Goal: Task Accomplishment & Management: Complete application form

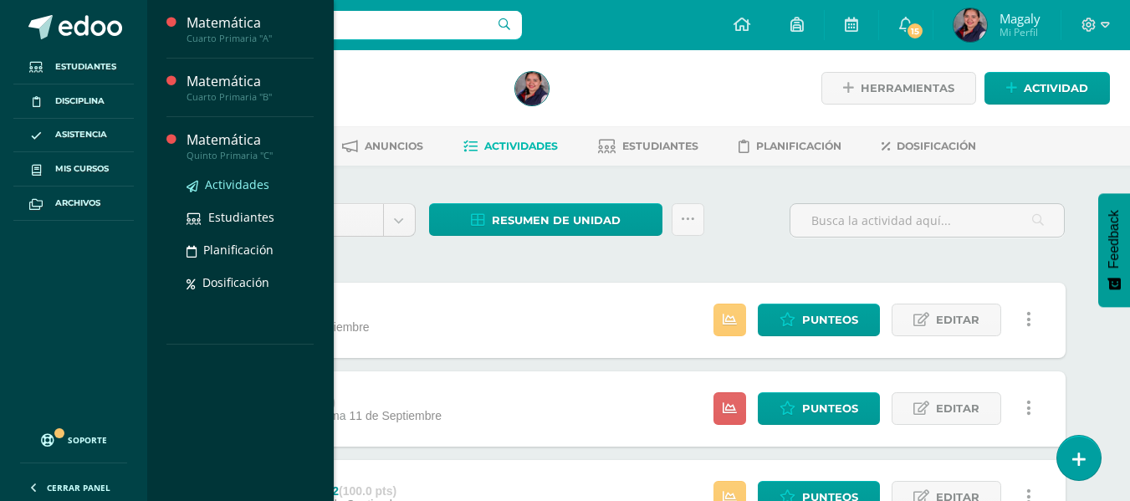
click at [230, 190] on span "Actividades" at bounding box center [237, 184] width 64 height 16
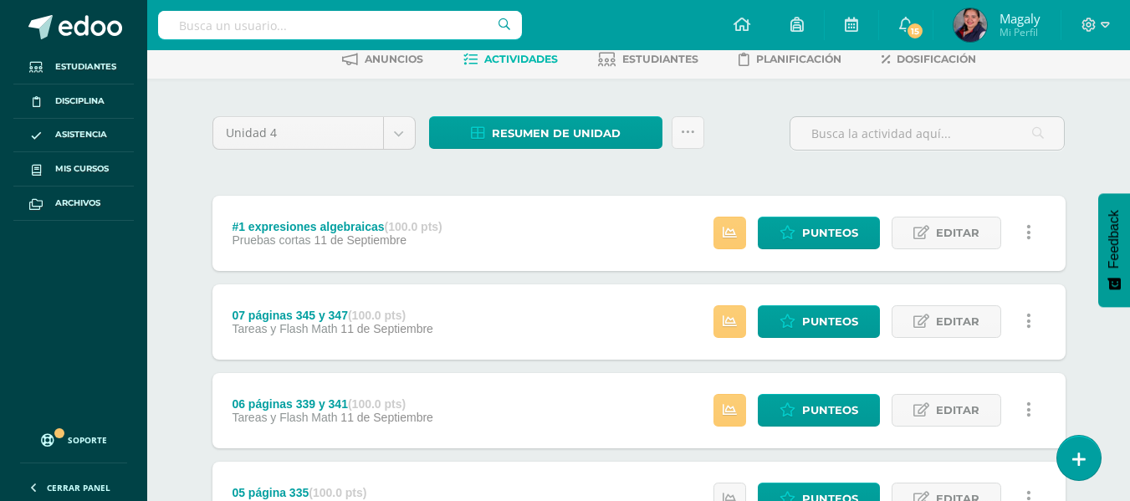
scroll to position [3, 0]
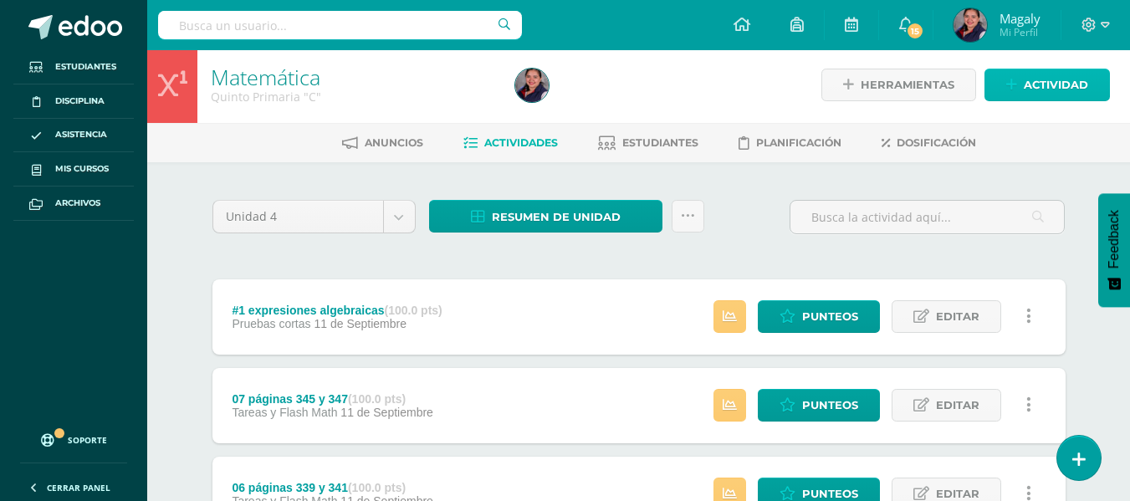
click at [1078, 97] on span "Actividad" at bounding box center [1056, 84] width 64 height 31
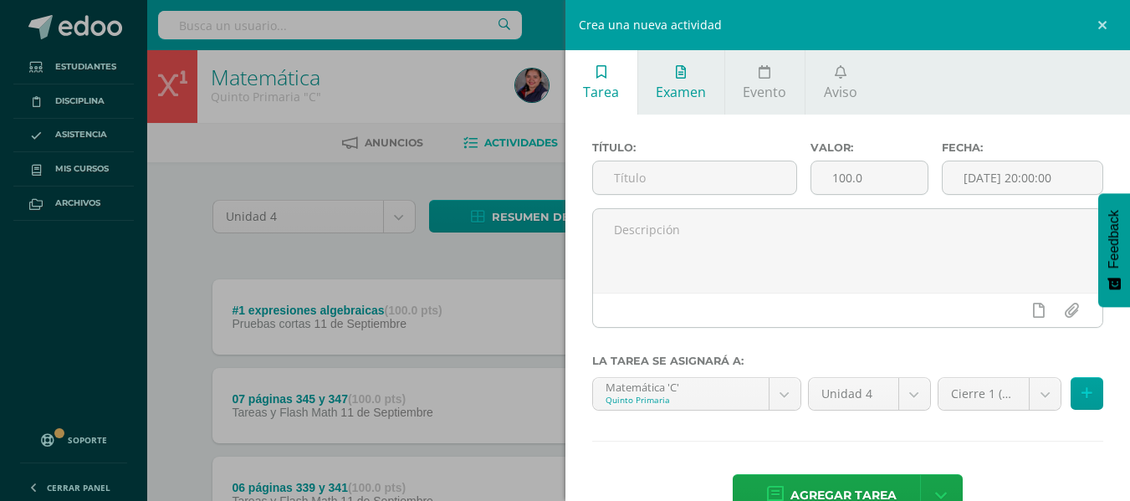
click at [677, 89] on span "Examen" at bounding box center [681, 92] width 50 height 18
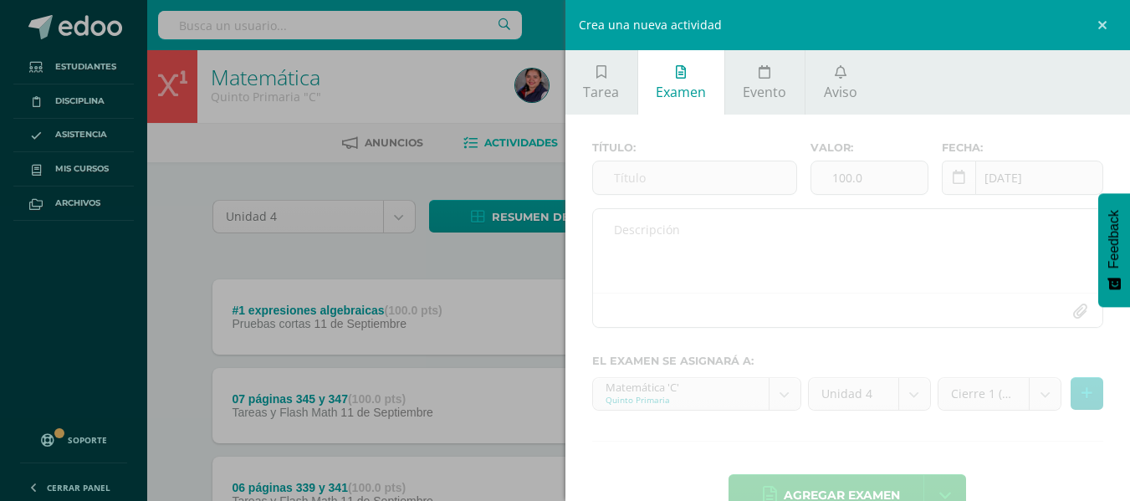
scroll to position [46, 0]
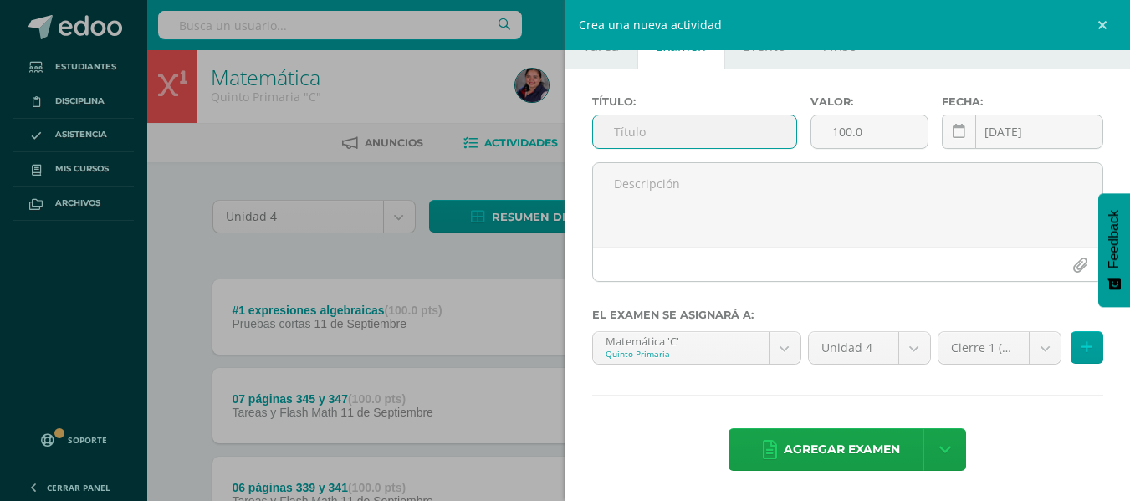
click at [652, 134] on input "text" at bounding box center [694, 131] width 203 height 33
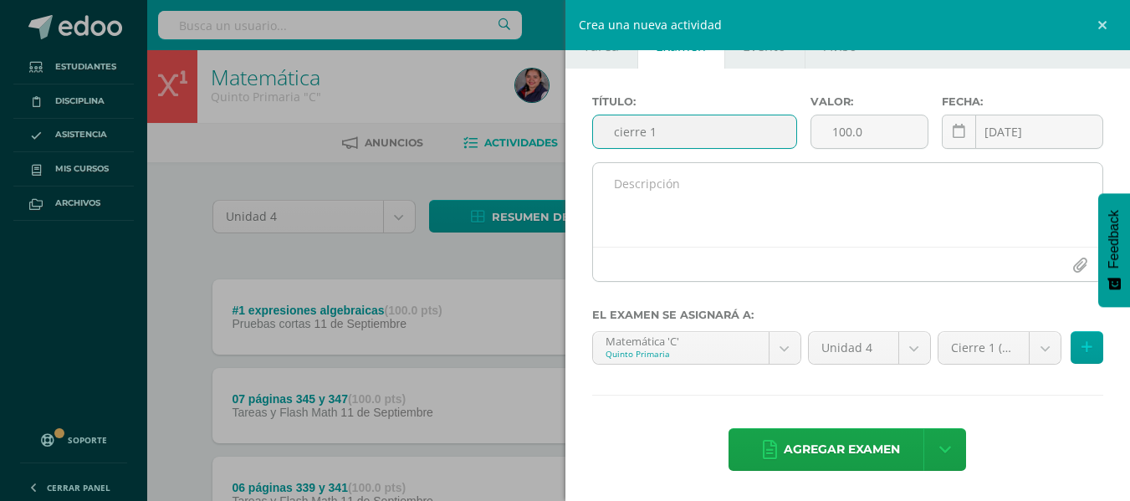
type input "cierre 1"
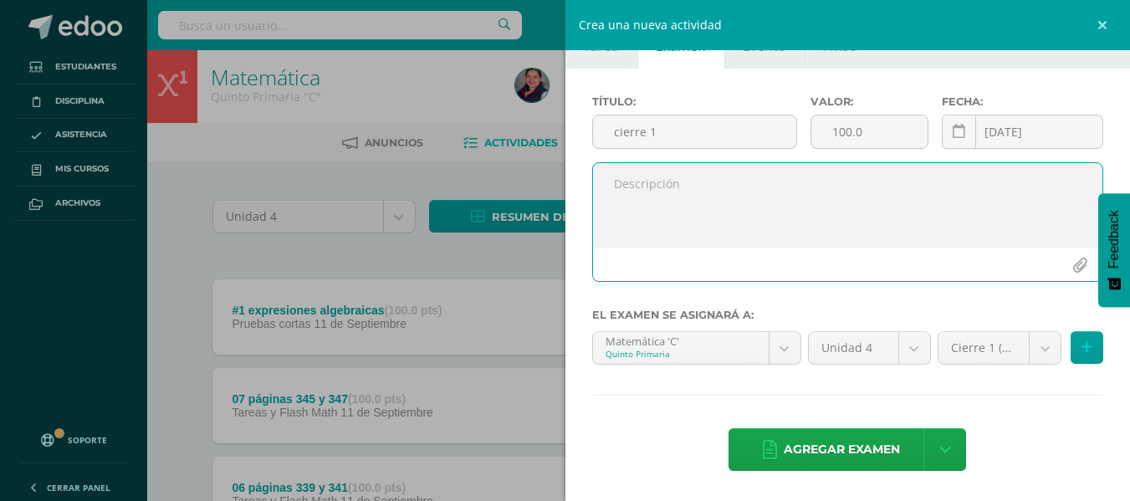
click at [674, 202] on textarea at bounding box center [848, 205] width 510 height 84
type textarea "Evaluación de cierre 1 11/9/2025"
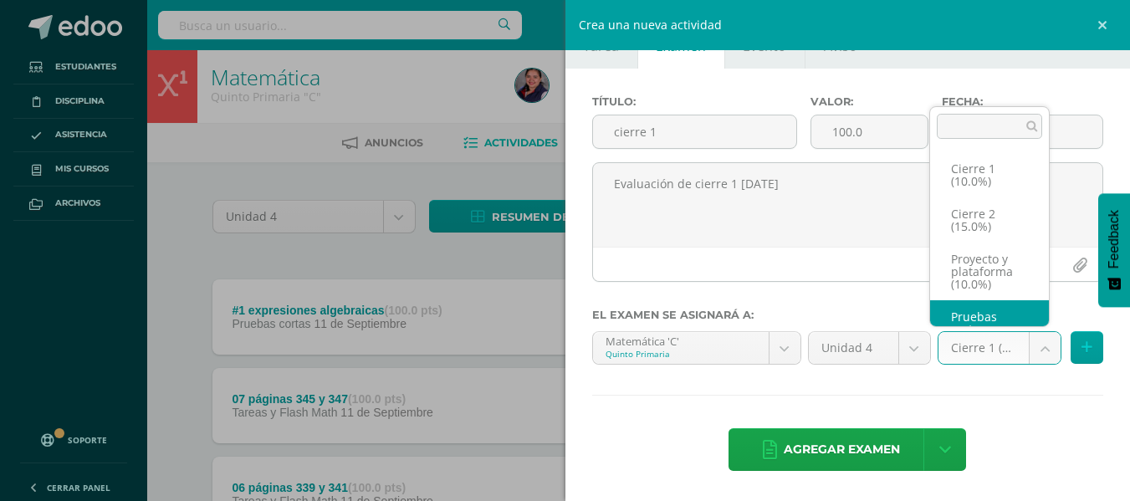
scroll to position [0, 0]
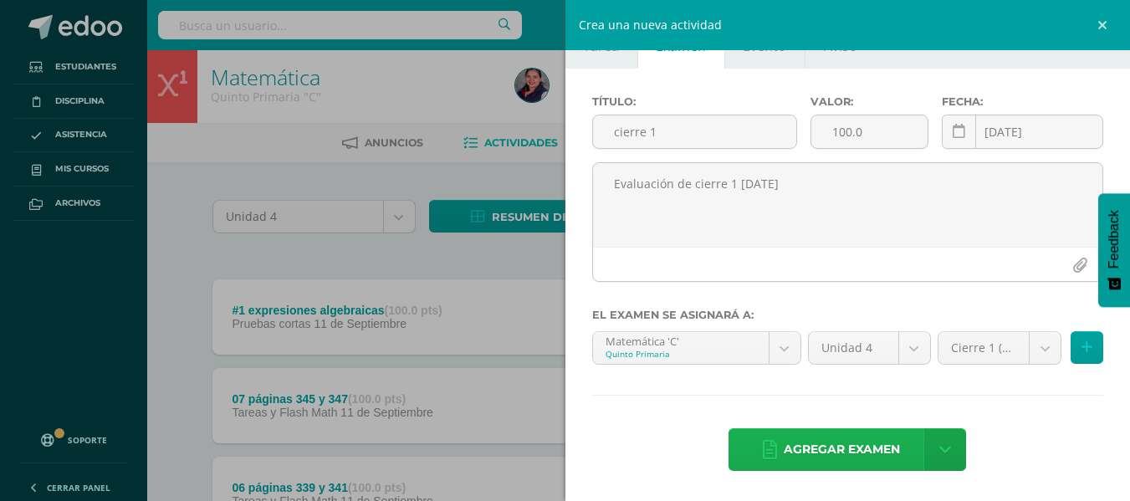
click at [814, 452] on span "Agregar examen" at bounding box center [842, 449] width 116 height 41
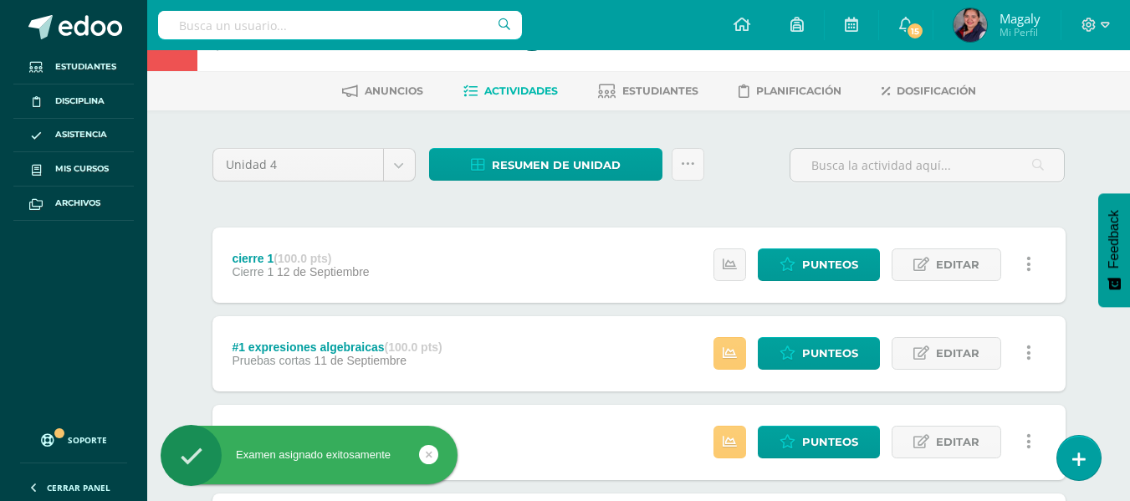
scroll to position [167, 0]
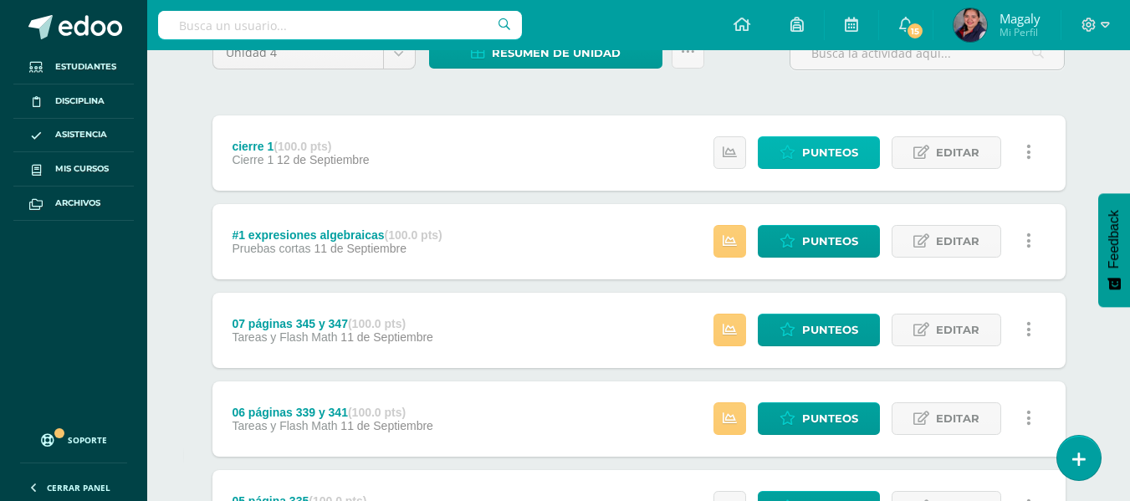
click at [823, 157] on span "Punteos" at bounding box center [830, 152] width 56 height 31
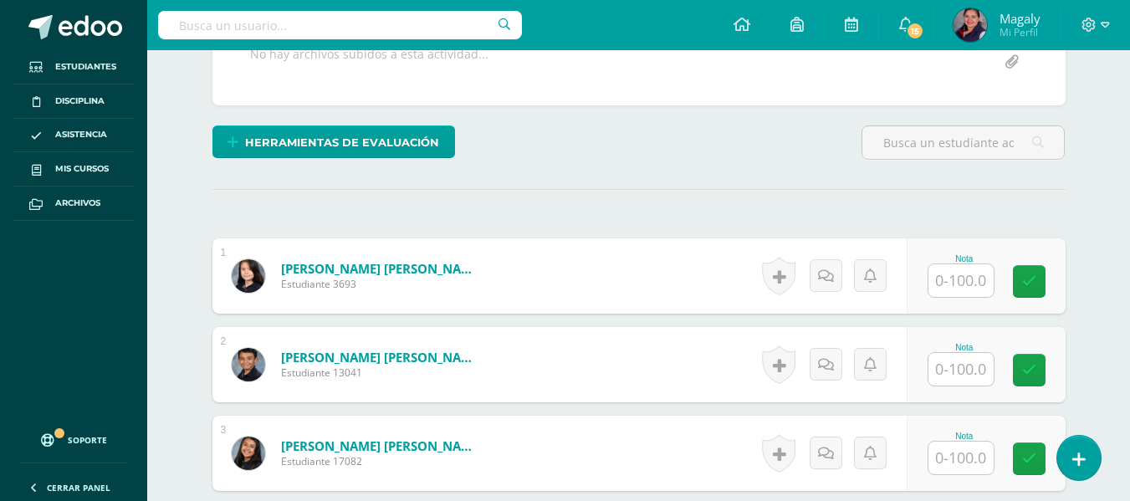
scroll to position [360, 0]
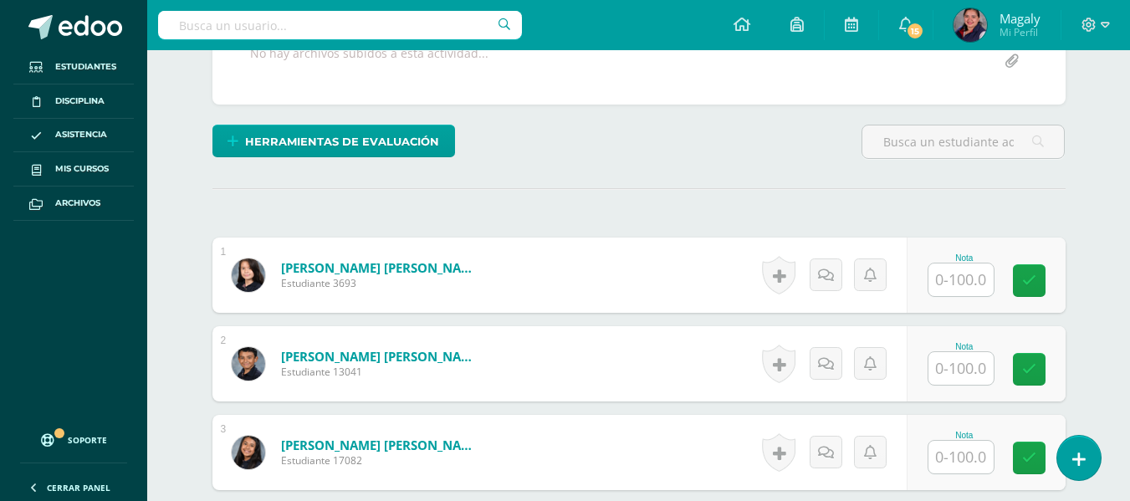
click at [964, 277] on input "text" at bounding box center [960, 279] width 65 height 33
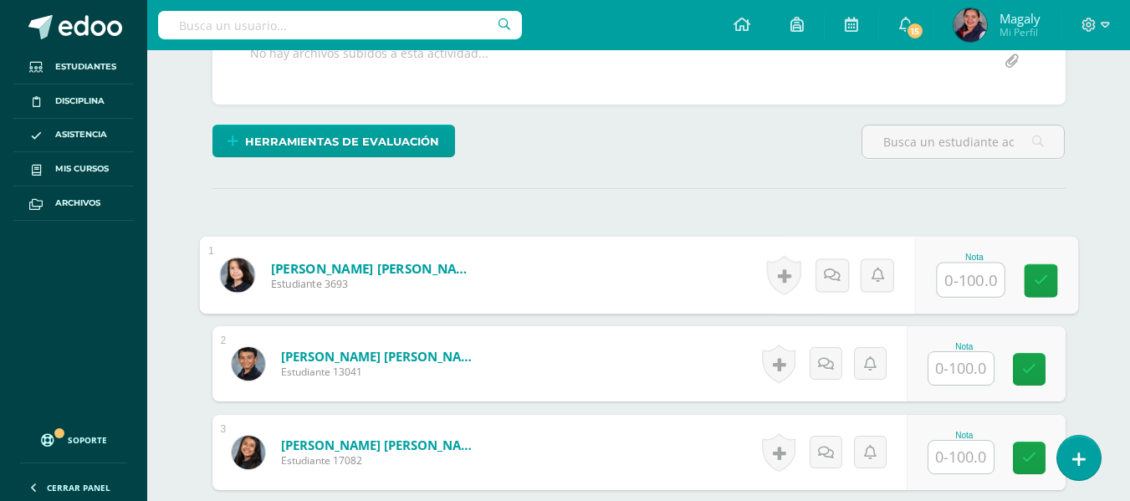
scroll to position [360, 0]
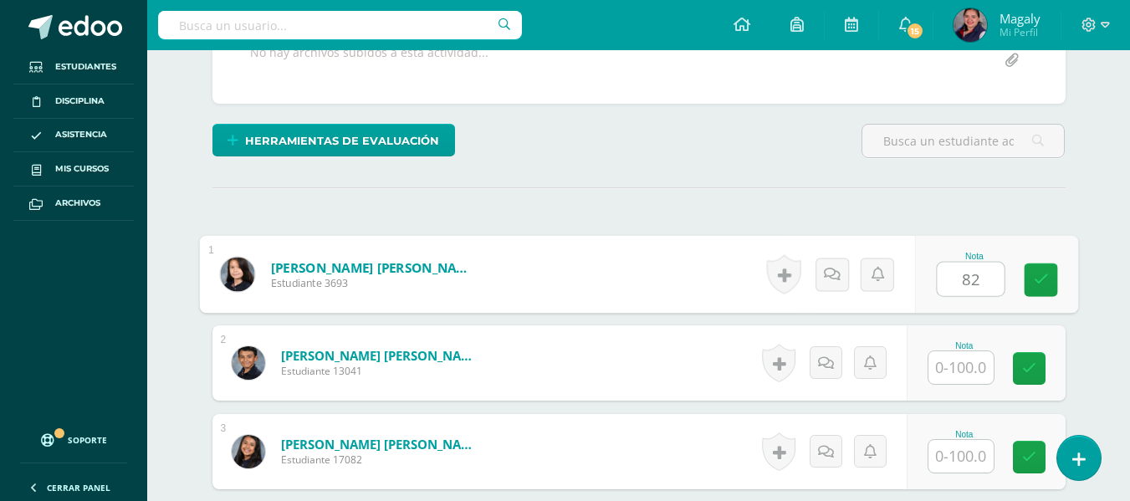
type input "82"
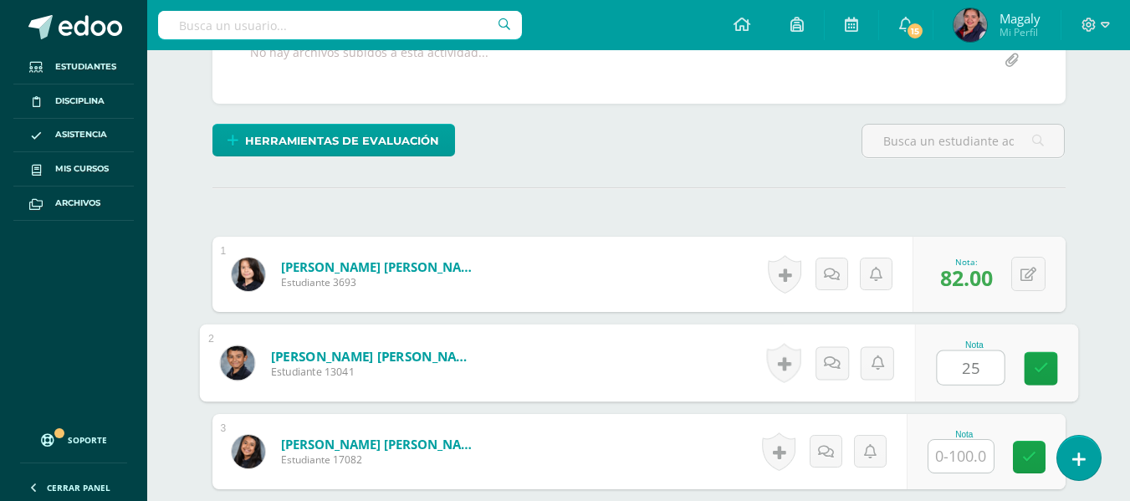
type input "25"
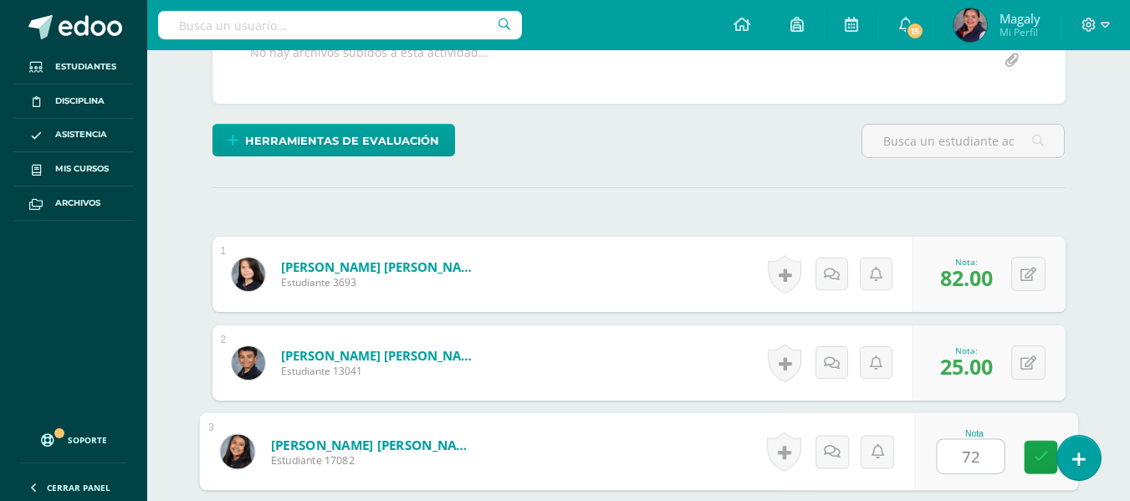
type input "72"
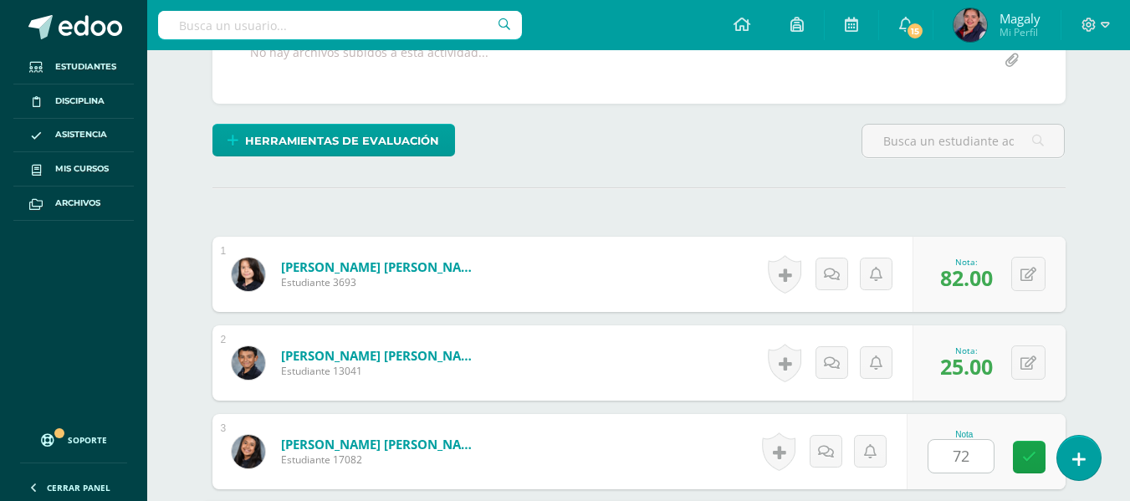
scroll to position [655, 0]
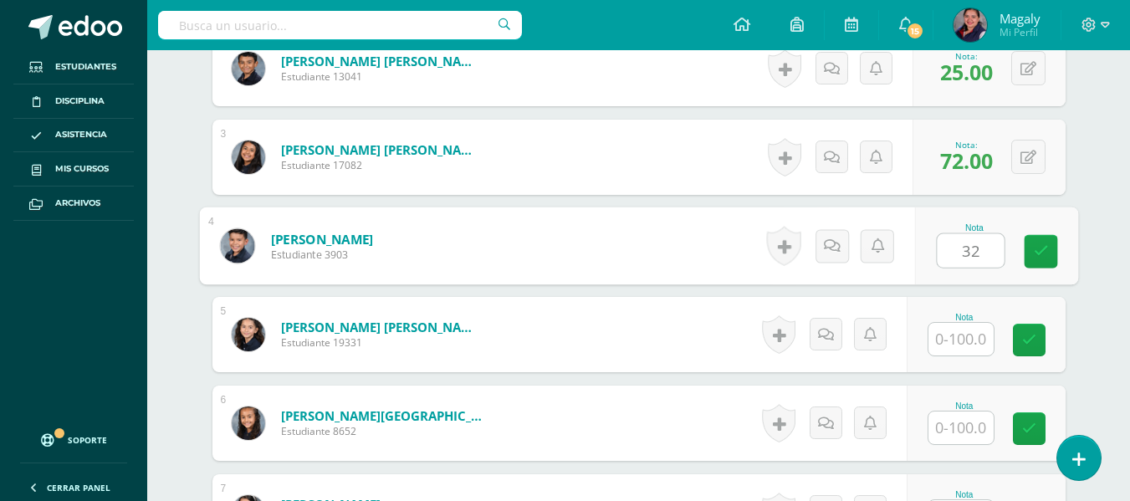
type input "32"
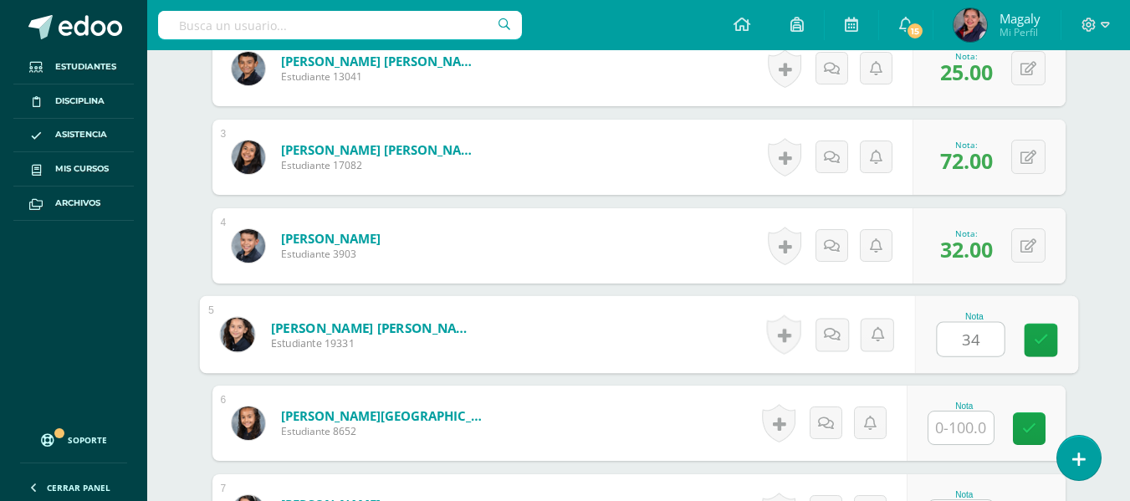
type input "34"
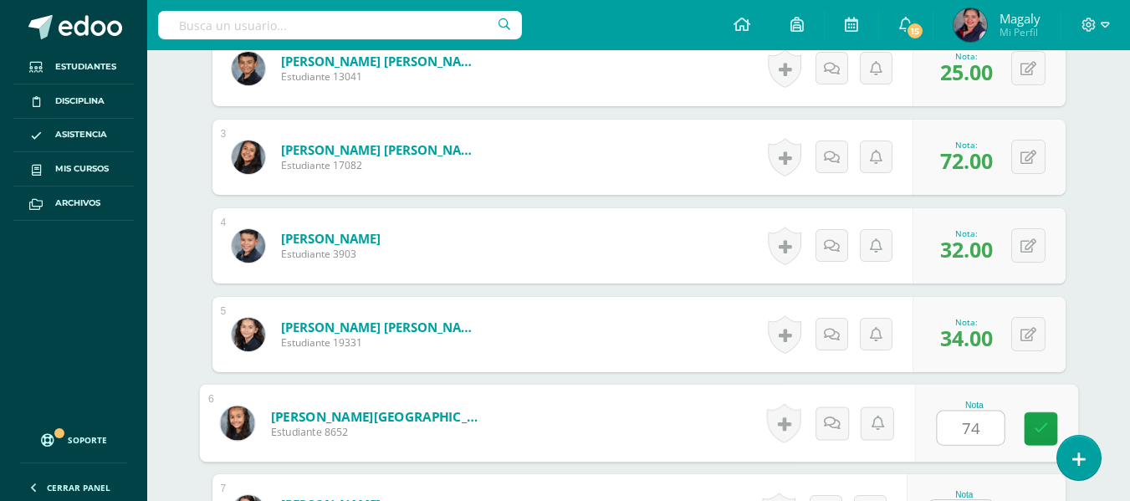
type input "74"
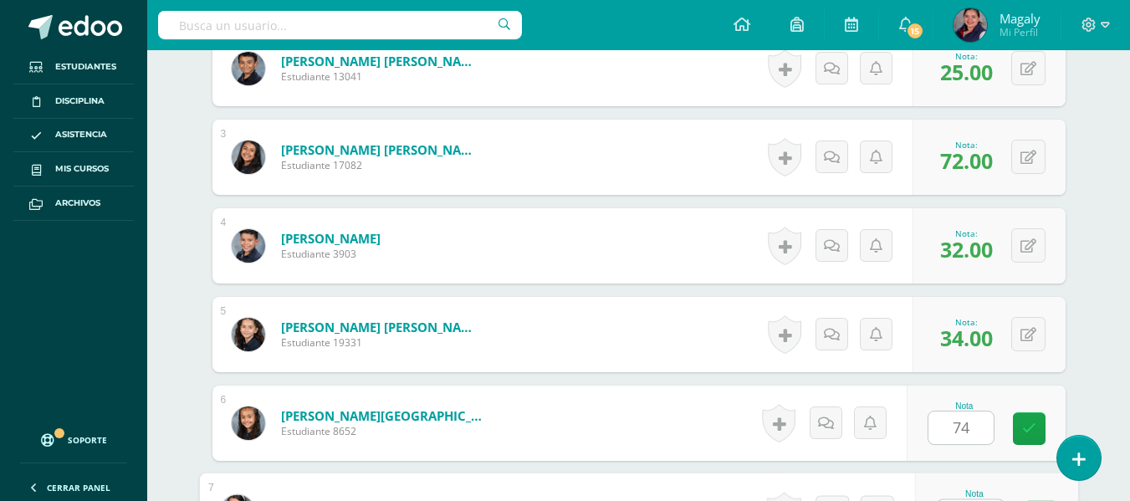
scroll to position [687, 0]
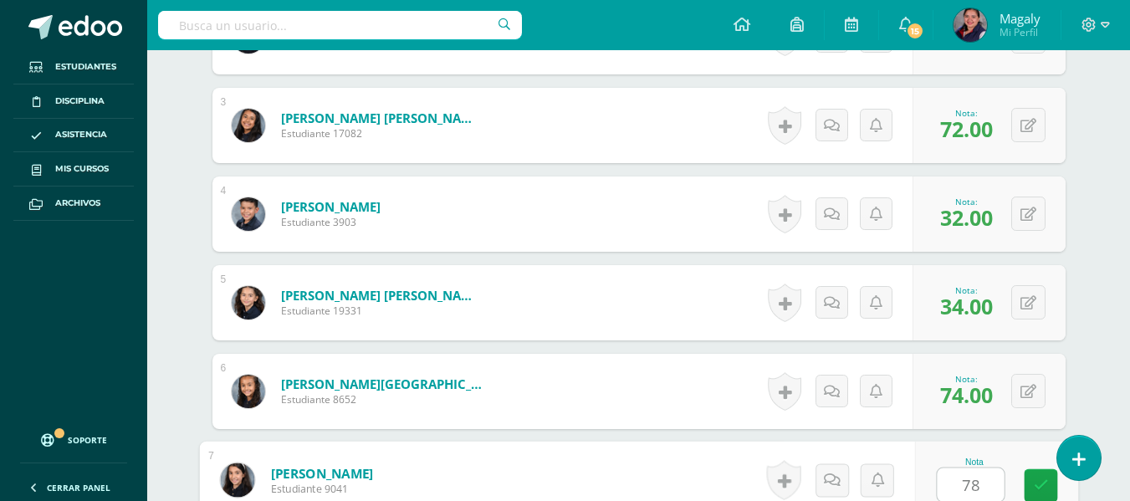
type input "78"
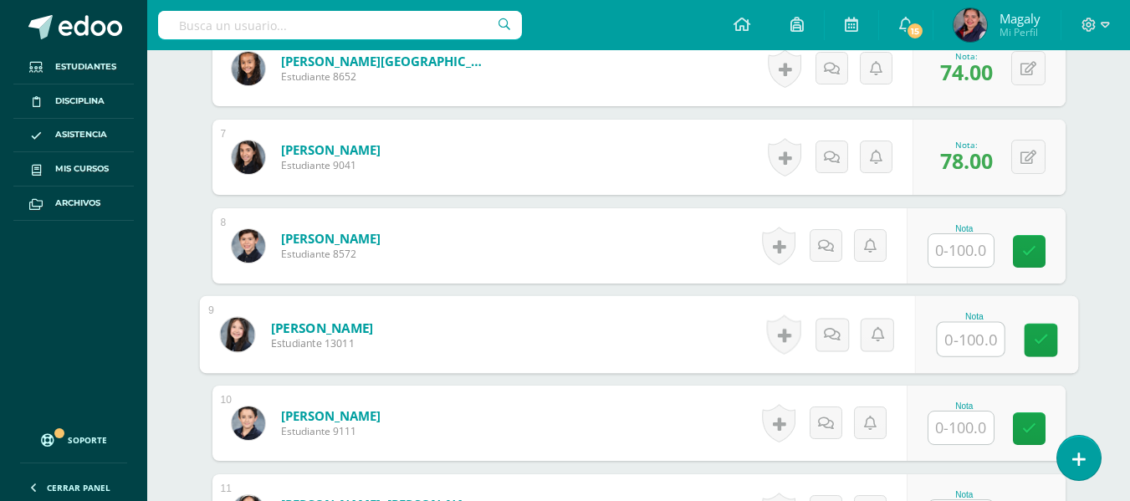
click at [966, 328] on input "text" at bounding box center [970, 339] width 67 height 33
type input "51"
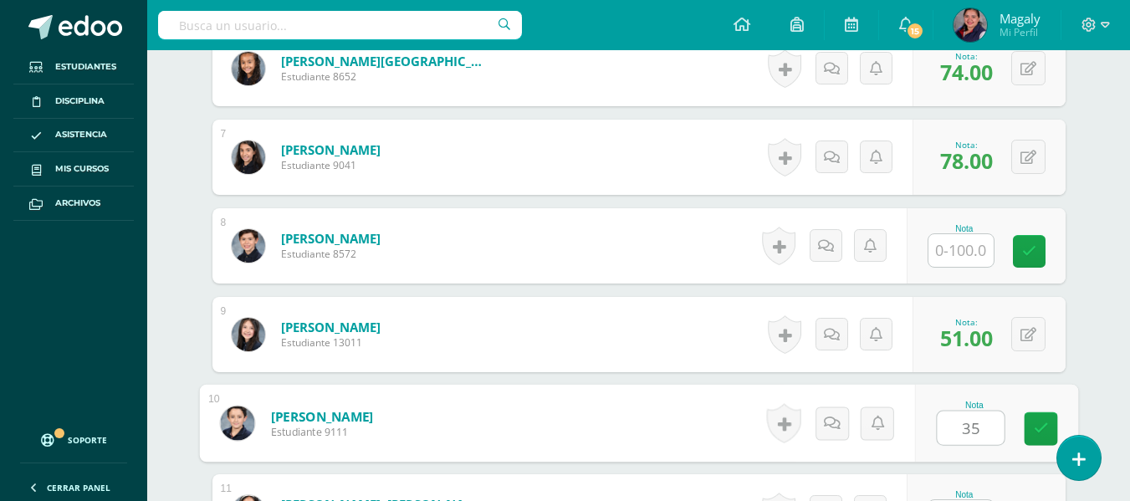
type input "35"
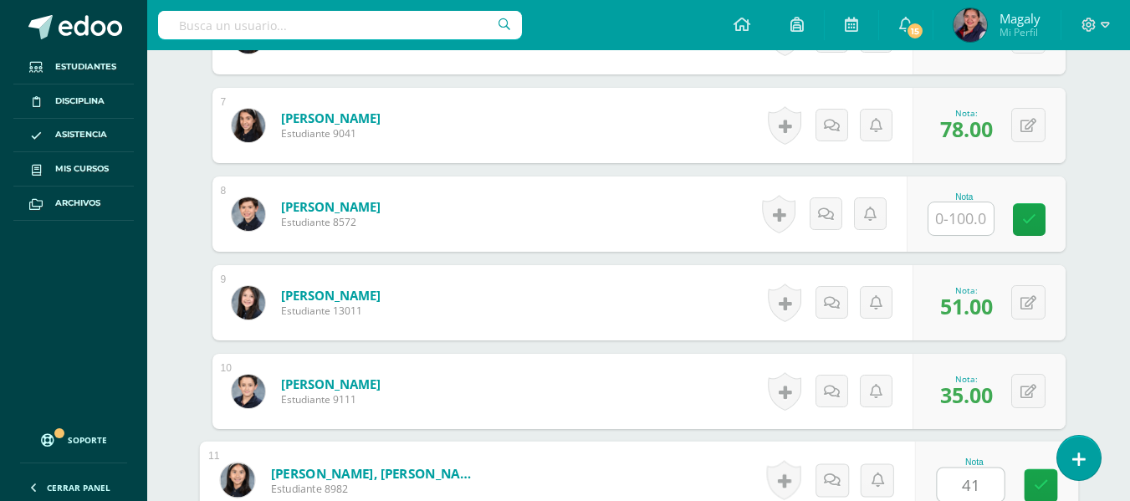
type input "41"
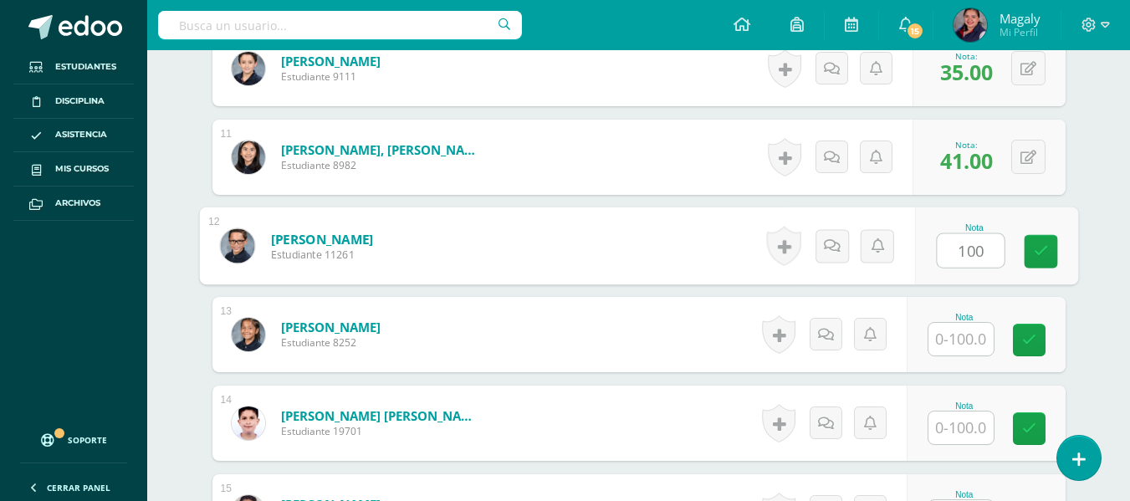
type input "100"
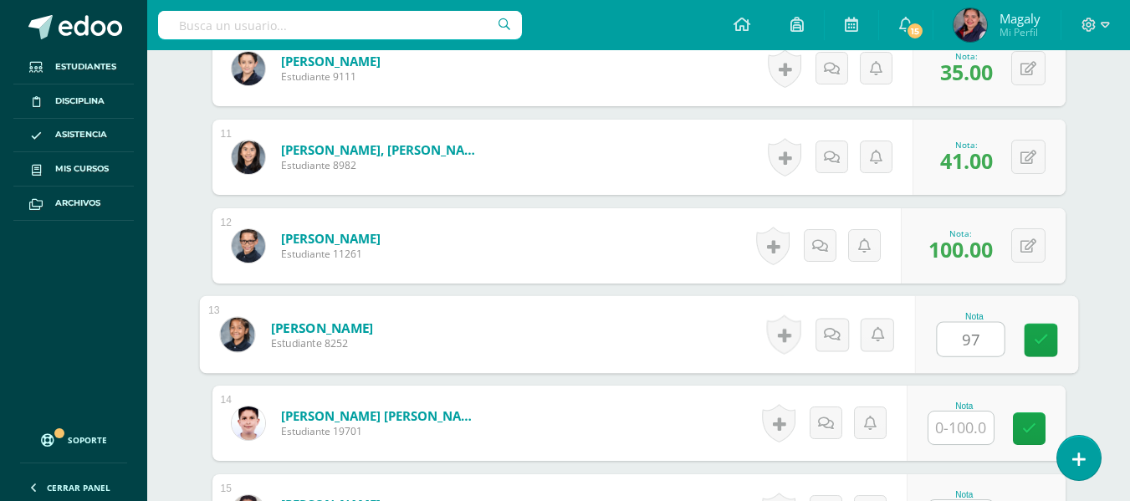
type input "97"
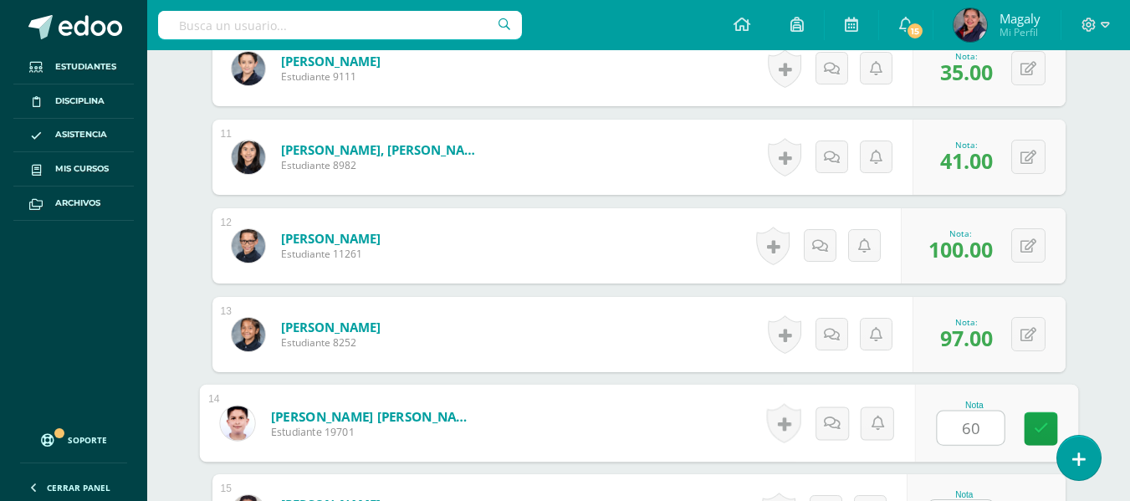
type input "60"
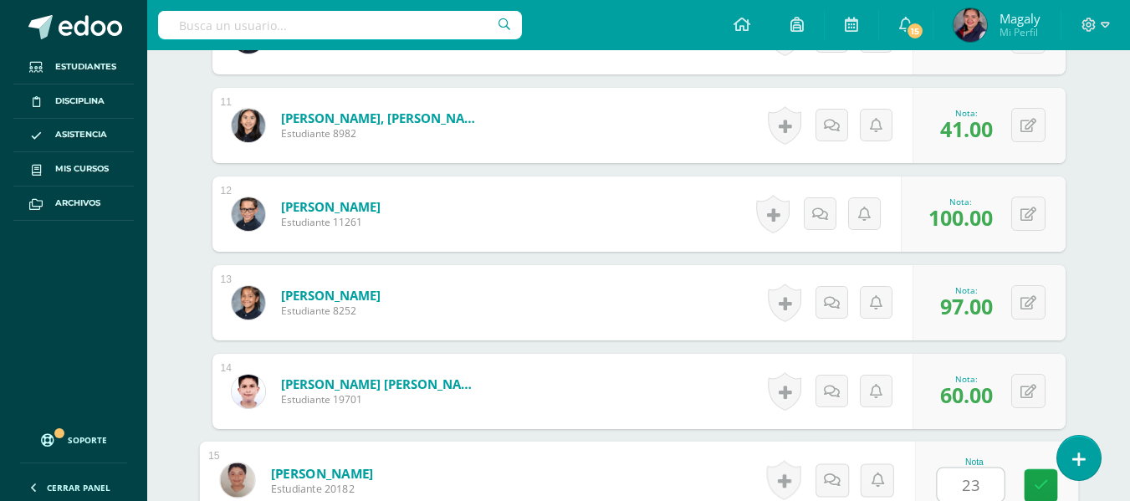
type input "23"
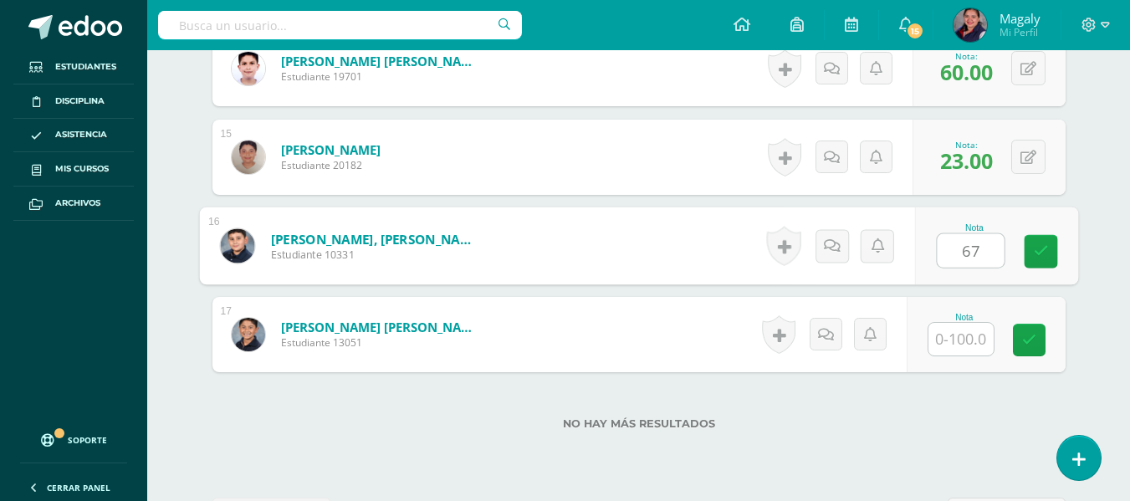
type input "67"
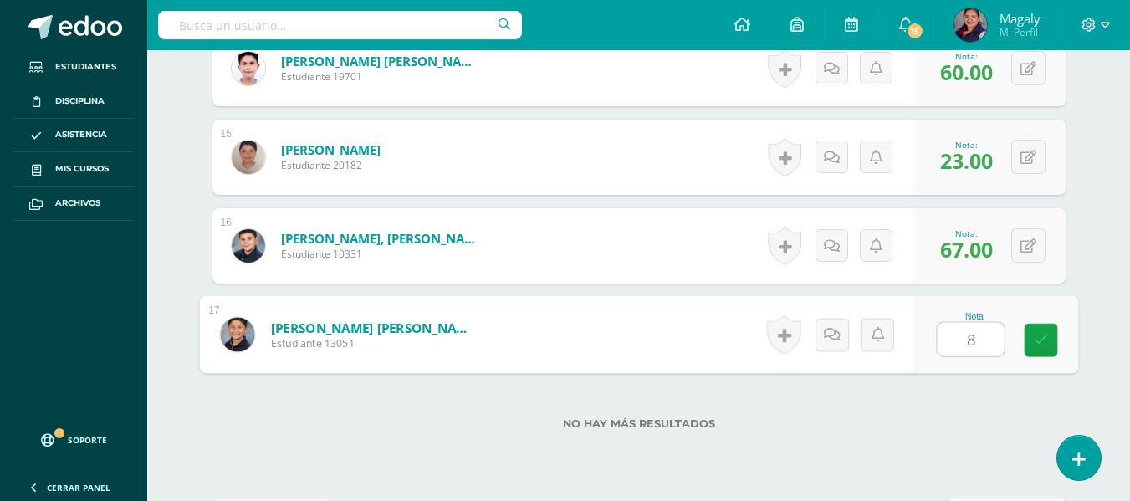
type input "84"
click at [1040, 349] on link at bounding box center [1040, 340] width 33 height 33
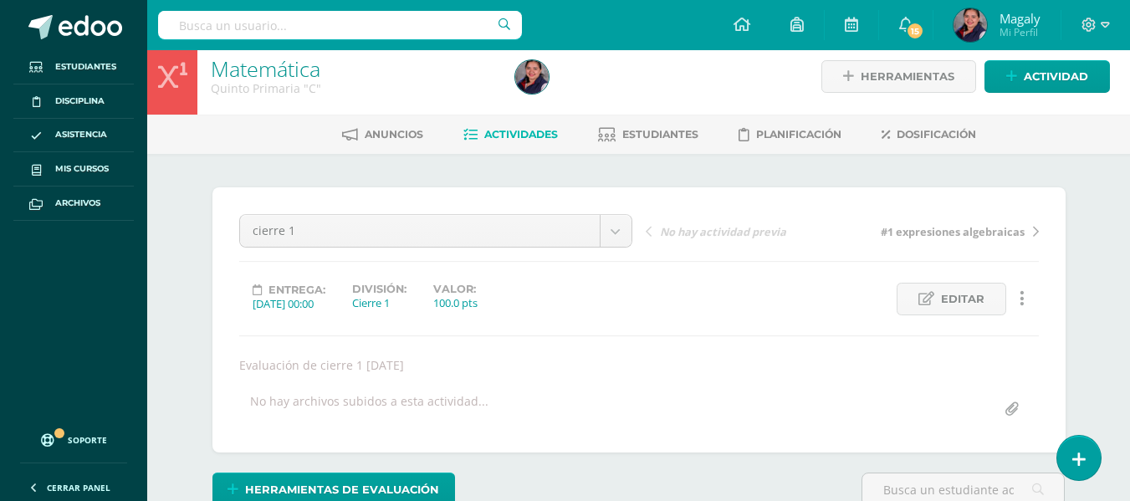
scroll to position [0, 0]
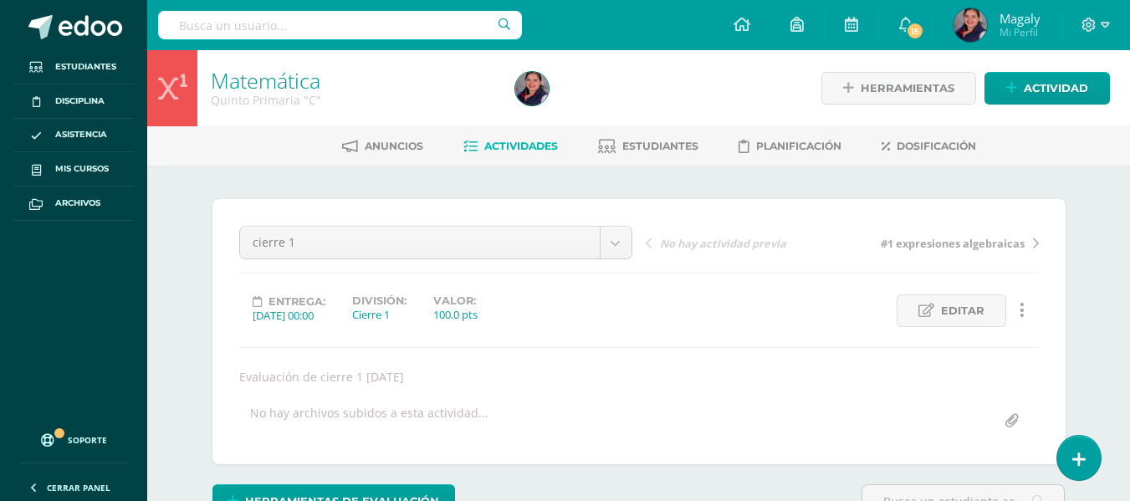
click at [497, 149] on span "Actividades" at bounding box center [521, 146] width 74 height 13
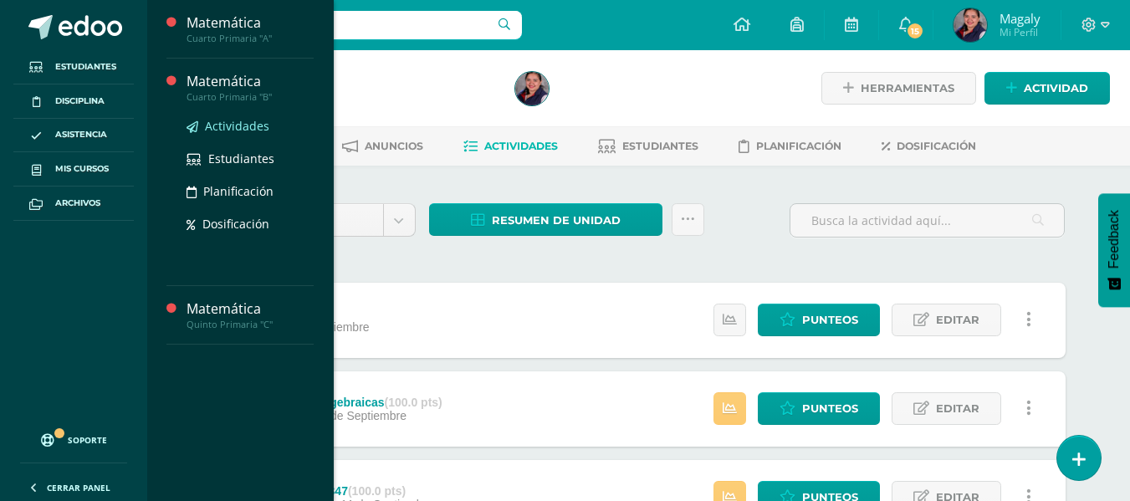
click at [217, 127] on span "Actividades" at bounding box center [237, 126] width 64 height 16
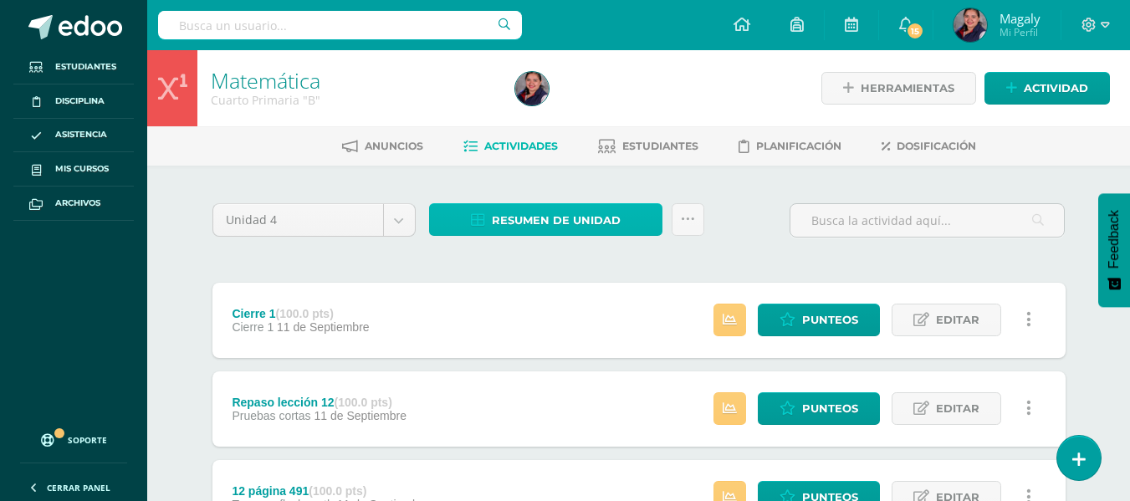
click at [576, 223] on span "Resumen de unidad" at bounding box center [556, 220] width 129 height 31
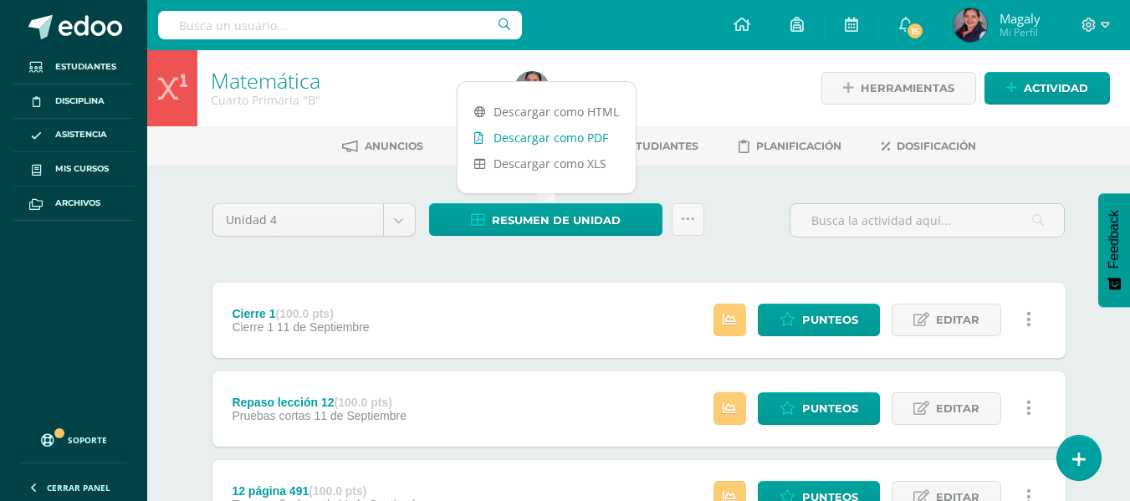
click at [568, 136] on link "Descargar como PDF" at bounding box center [546, 138] width 178 height 26
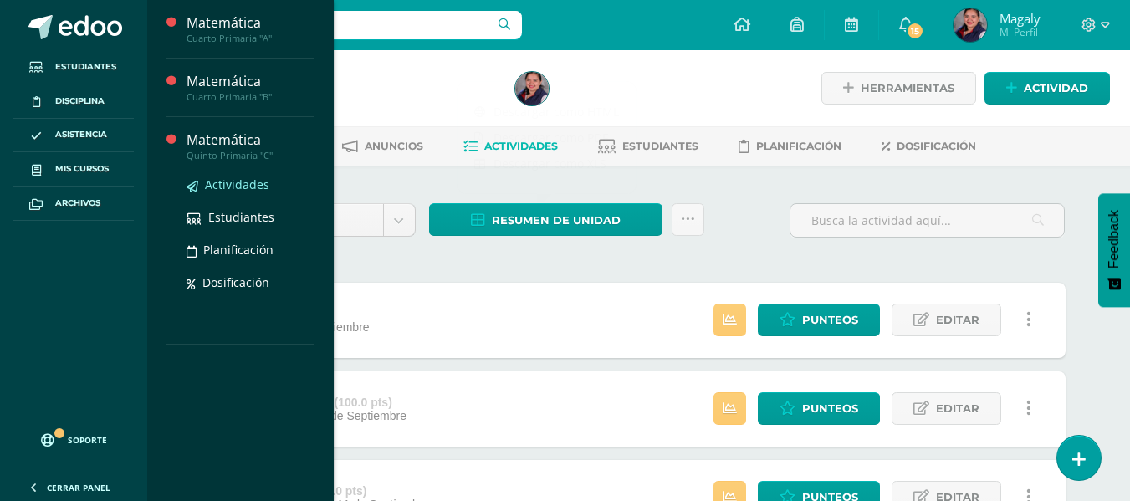
click at [221, 187] on span "Actividades" at bounding box center [237, 184] width 64 height 16
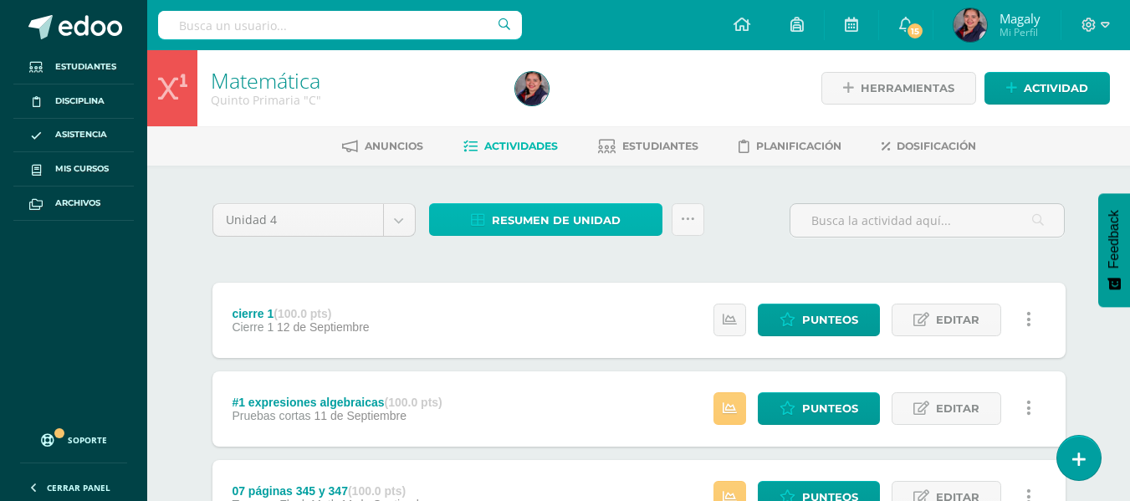
click at [643, 227] on link "Resumen de unidad" at bounding box center [545, 219] width 233 height 33
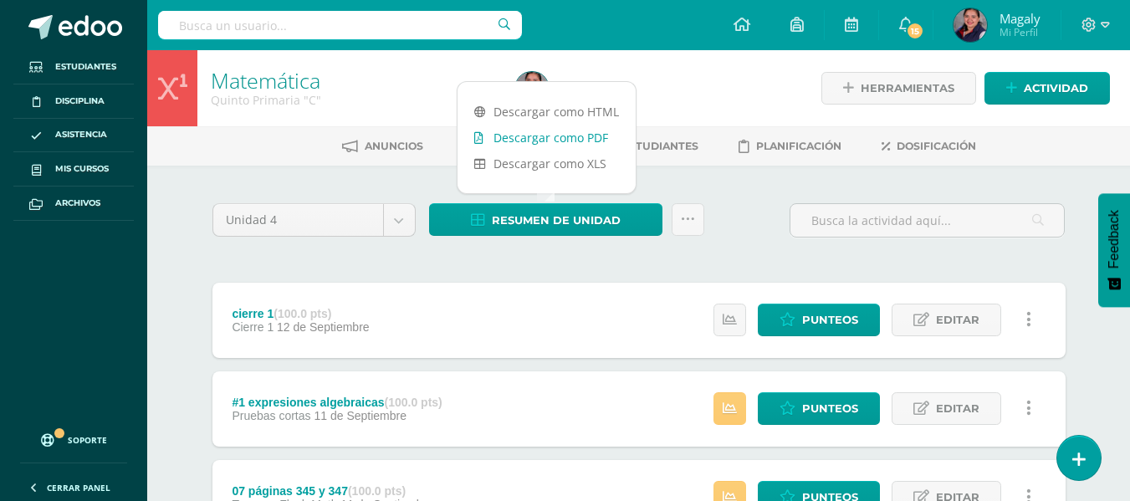
click at [554, 132] on link "Descargar como PDF" at bounding box center [546, 138] width 178 height 26
